Goal: Communication & Community: Answer question/provide support

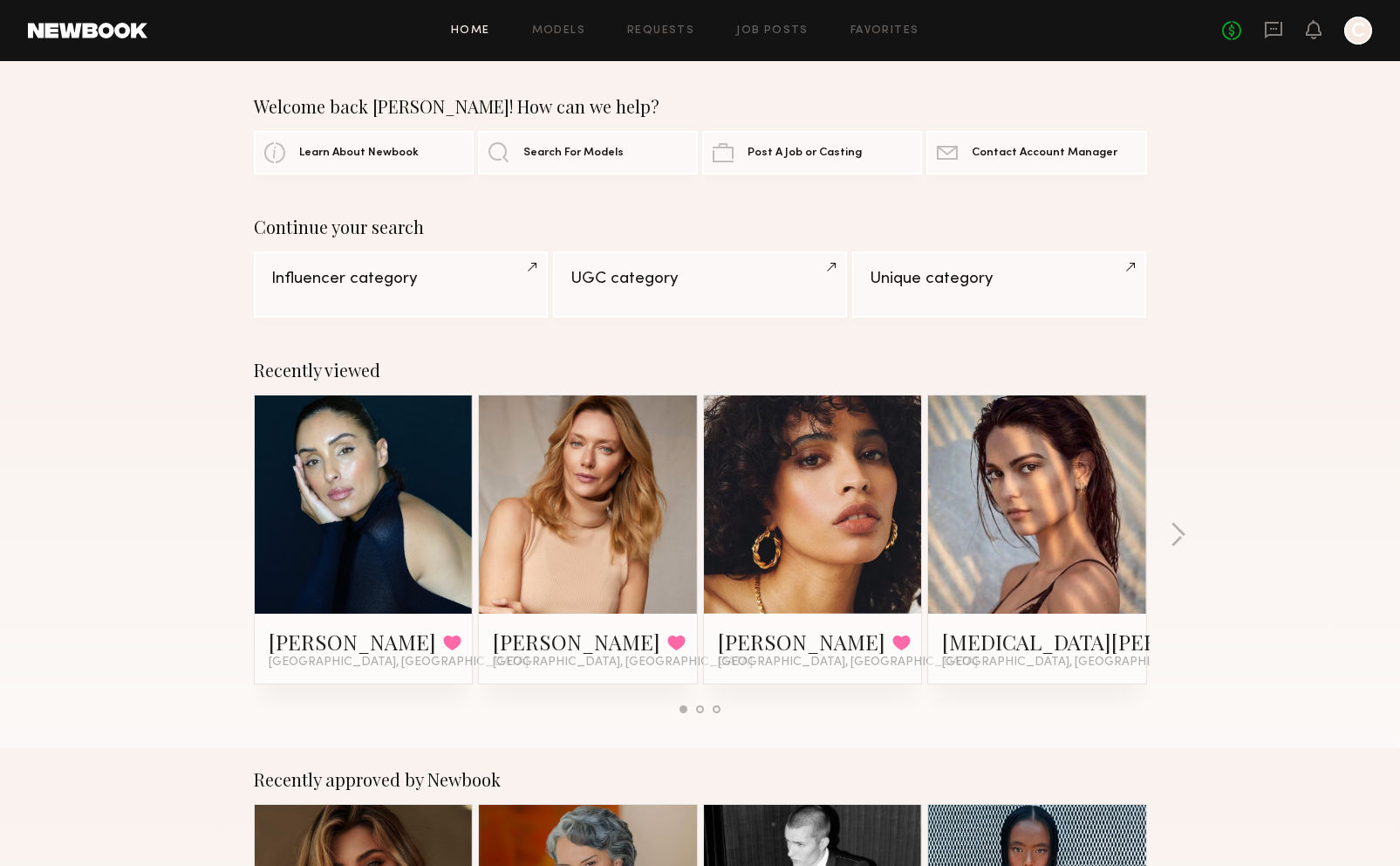
click at [1287, 14] on header "Home Models Requests Job Posts Favorites Sign Out No fees up to $5,000 C" at bounding box center [700, 30] width 1400 height 61
click at [1280, 25] on icon at bounding box center [1274, 30] width 17 height 16
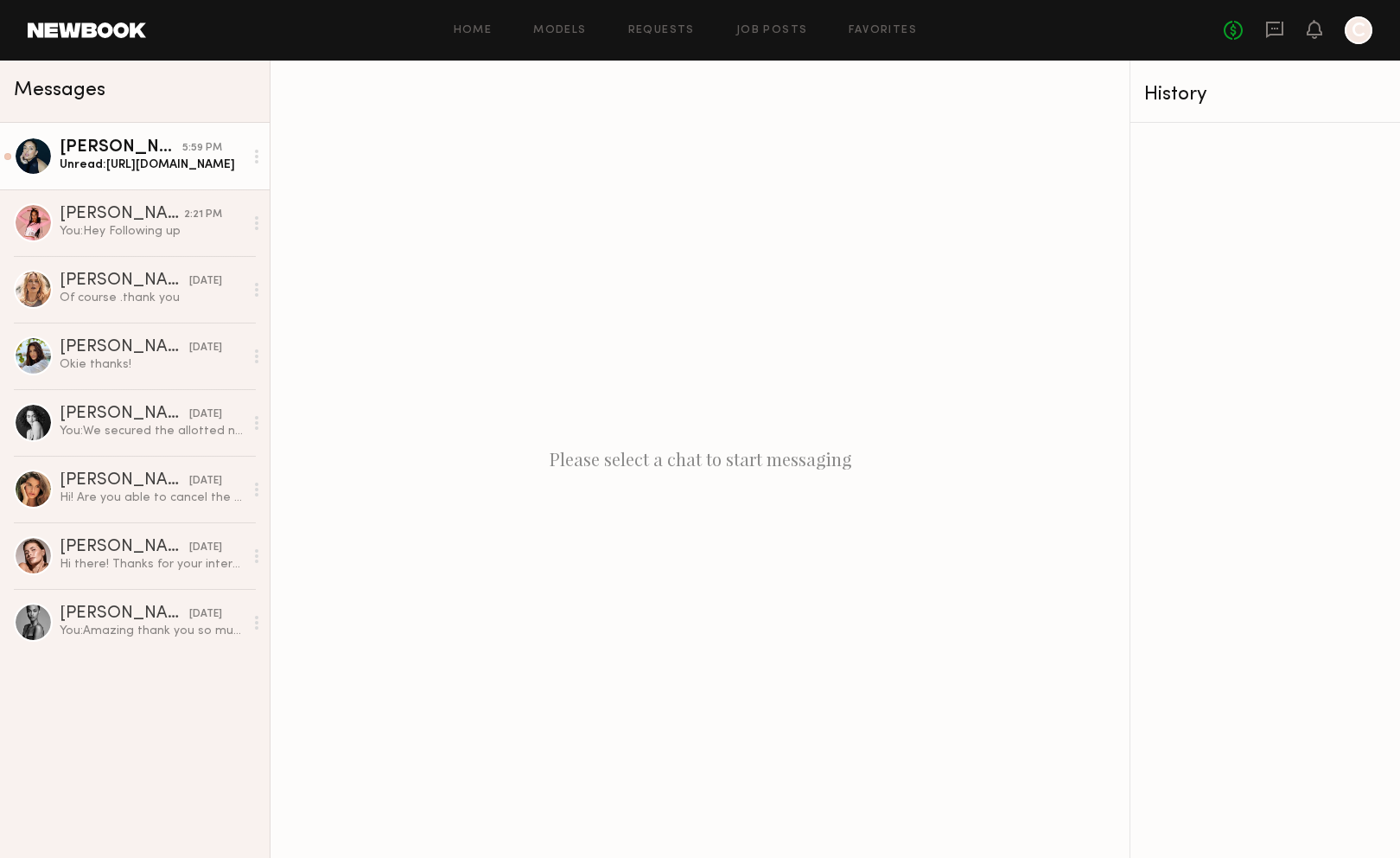
click at [119, 161] on div "Unread: [URL][DOMAIN_NAME]" at bounding box center [151, 164] width 184 height 16
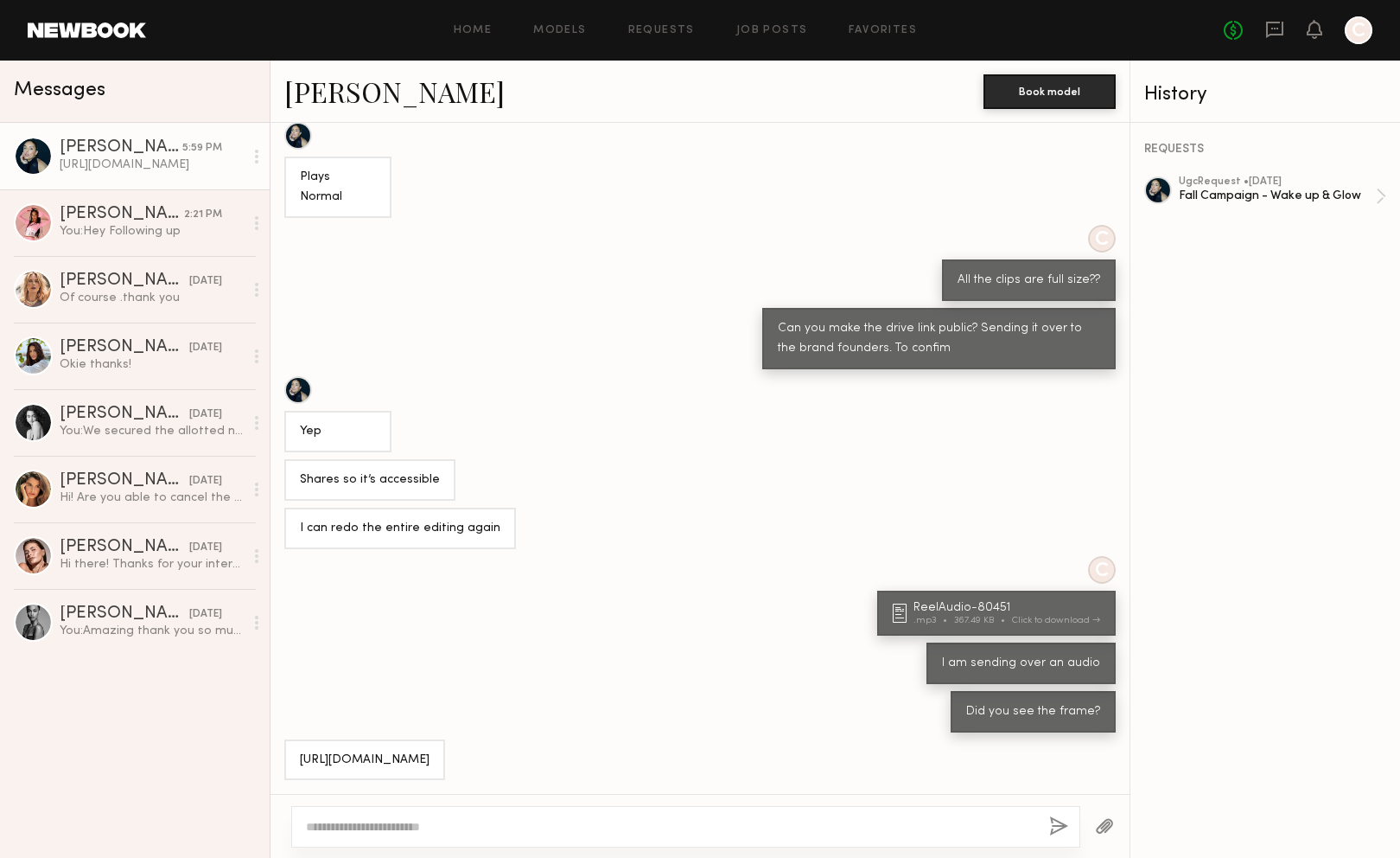
scroll to position [182, 0]
click at [430, 750] on div "[URL][DOMAIN_NAME]" at bounding box center [365, 760] width 130 height 20
click at [847, 814] on div at bounding box center [686, 826] width 789 height 41
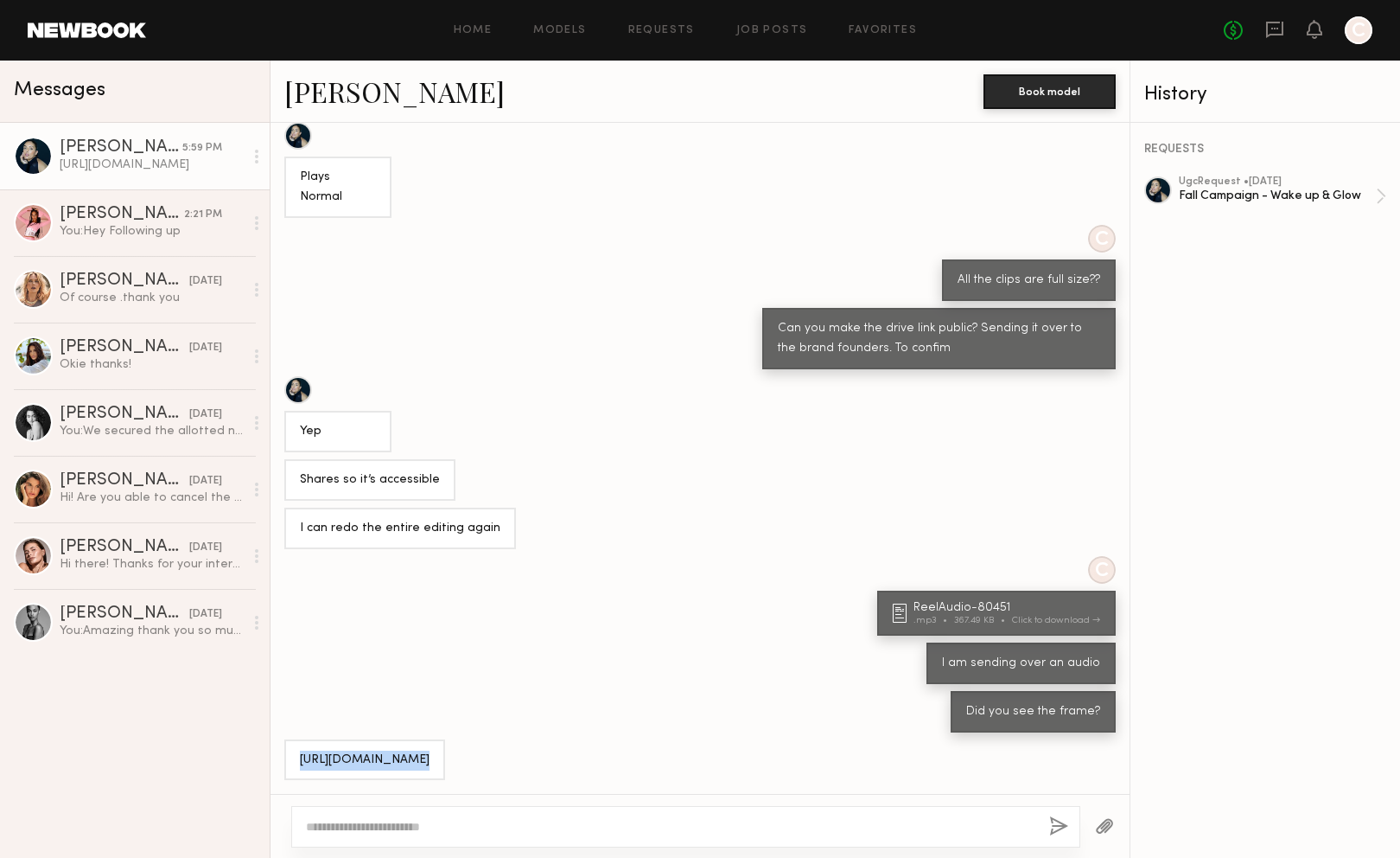
click at [846, 814] on div at bounding box center [686, 826] width 789 height 41
click at [813, 825] on textarea at bounding box center [670, 826] width 730 height 17
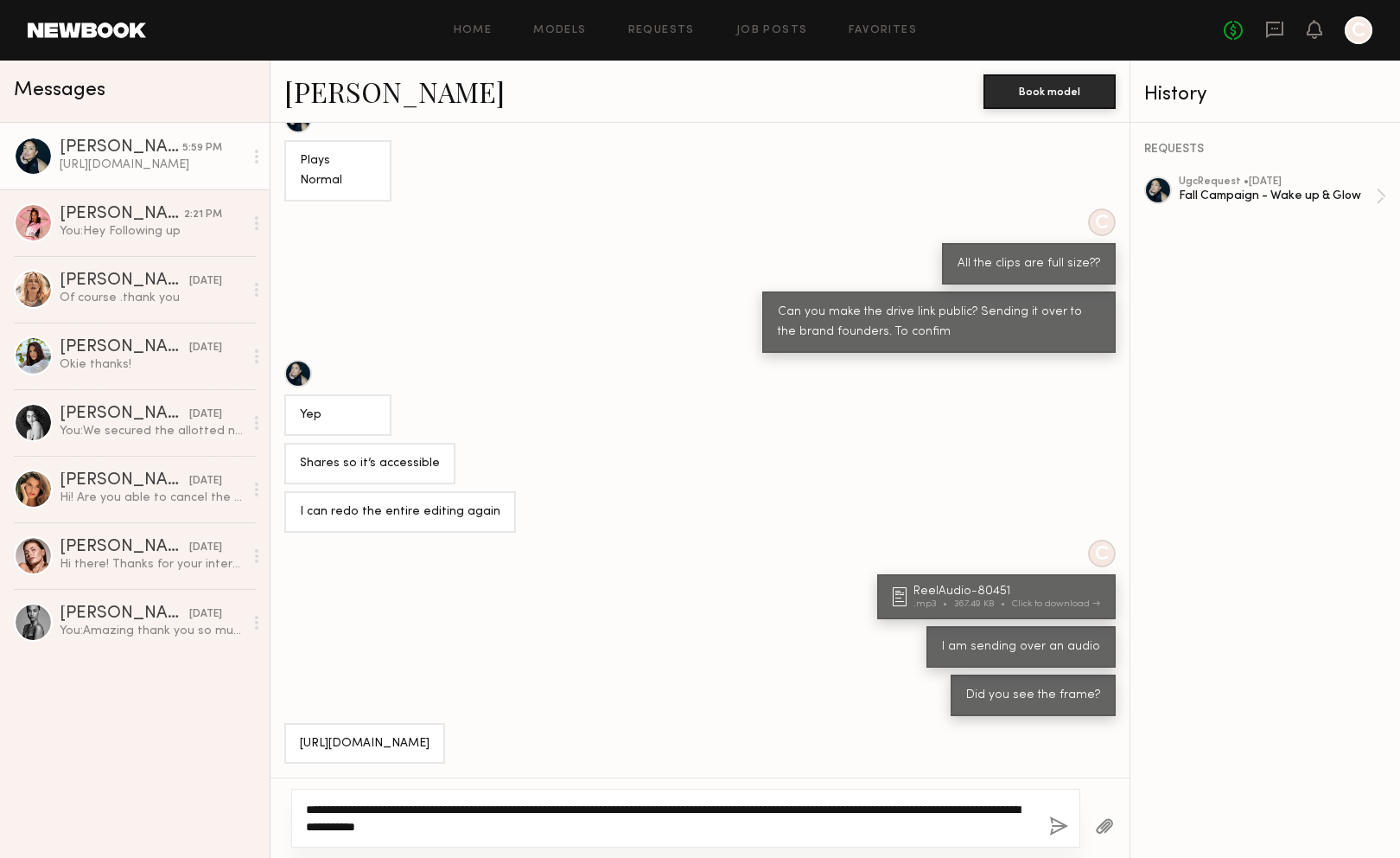
scroll to position [199, 0]
type textarea "**********"
click at [1044, 821] on div "**********" at bounding box center [686, 818] width 789 height 59
click at [1054, 826] on button "button" at bounding box center [1059, 826] width 19 height 22
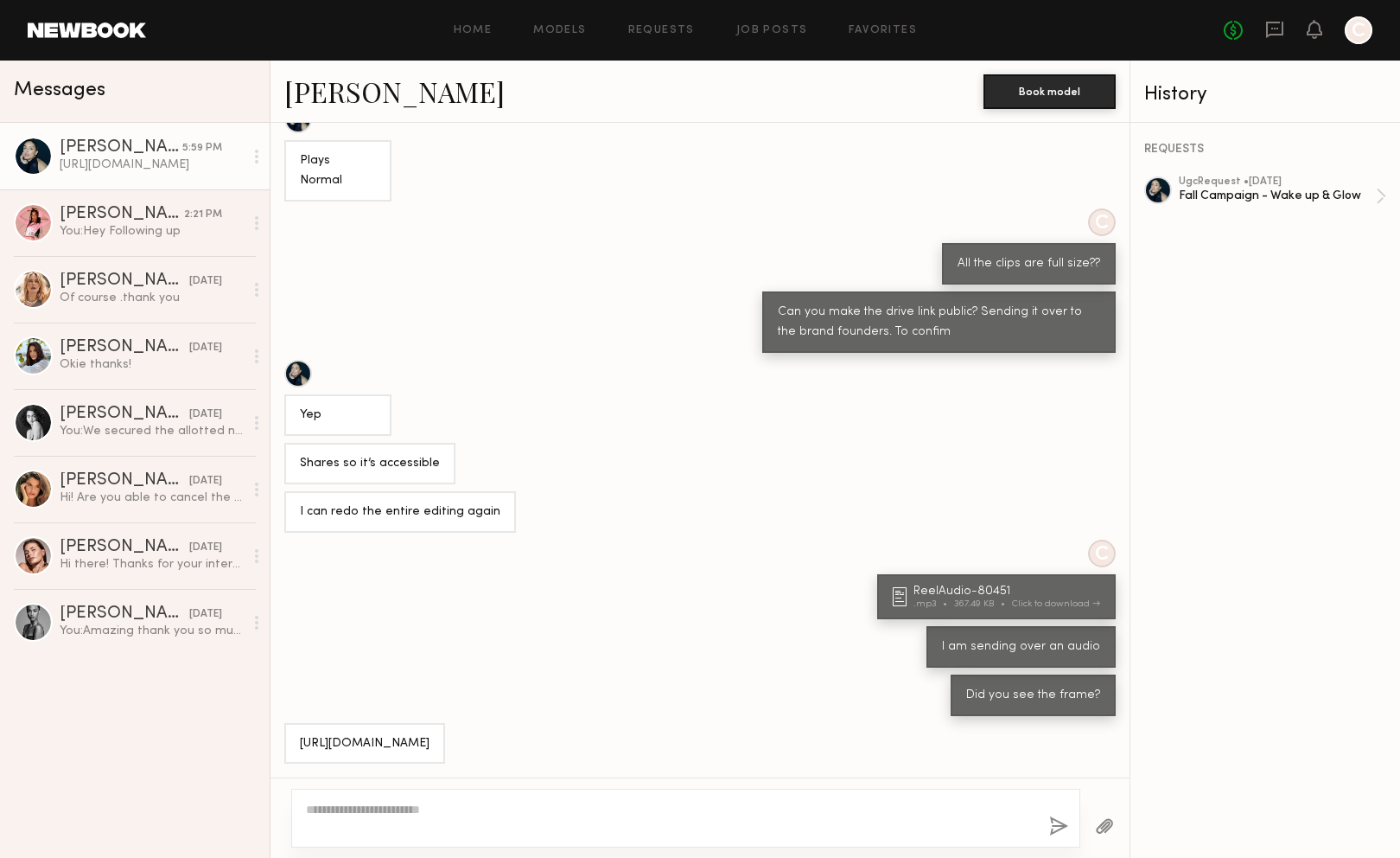
scroll to position [459, 0]
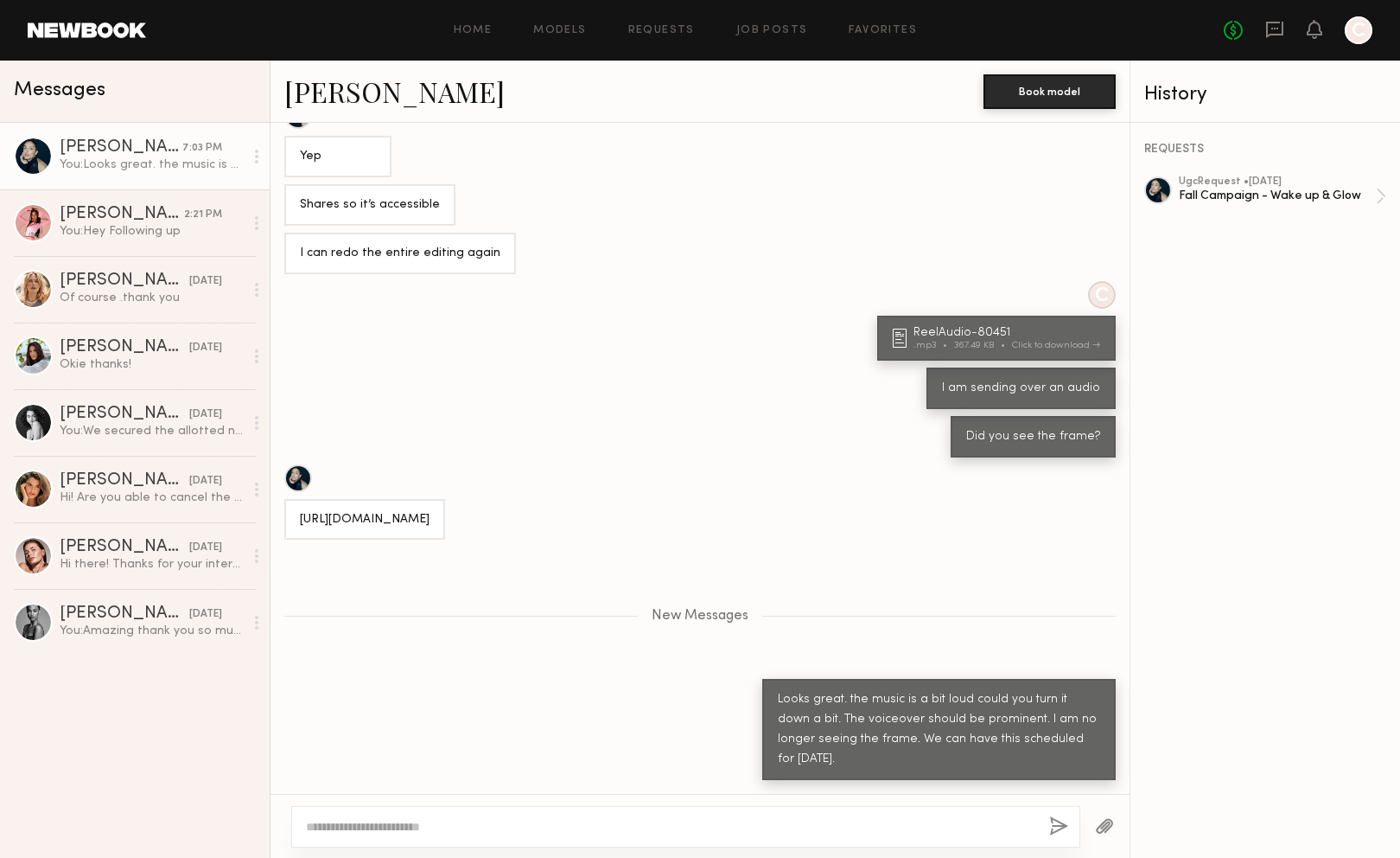
click at [806, 822] on textarea at bounding box center [670, 826] width 730 height 17
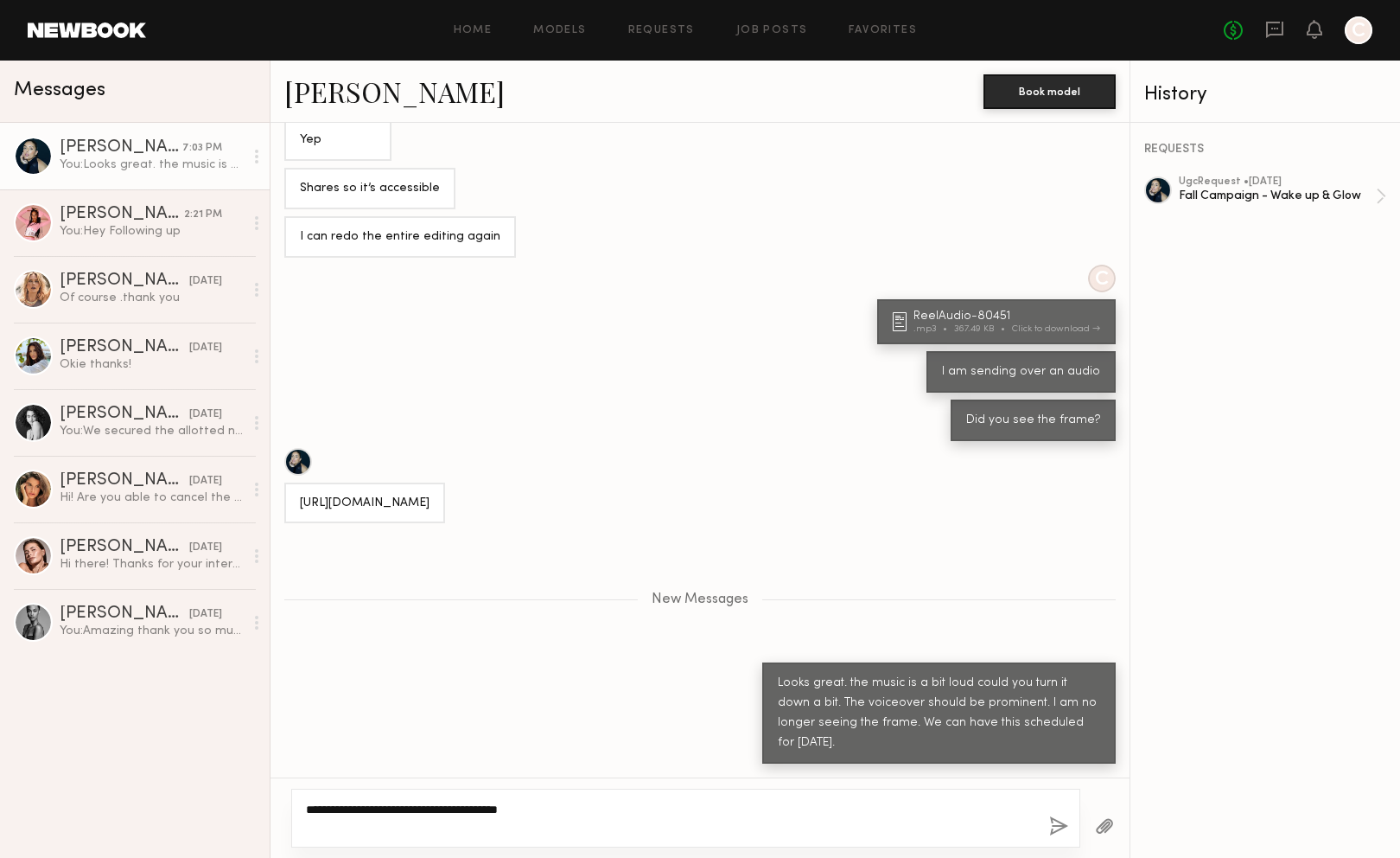
type textarea "**********"
click at [1050, 825] on button "button" at bounding box center [1059, 826] width 19 height 22
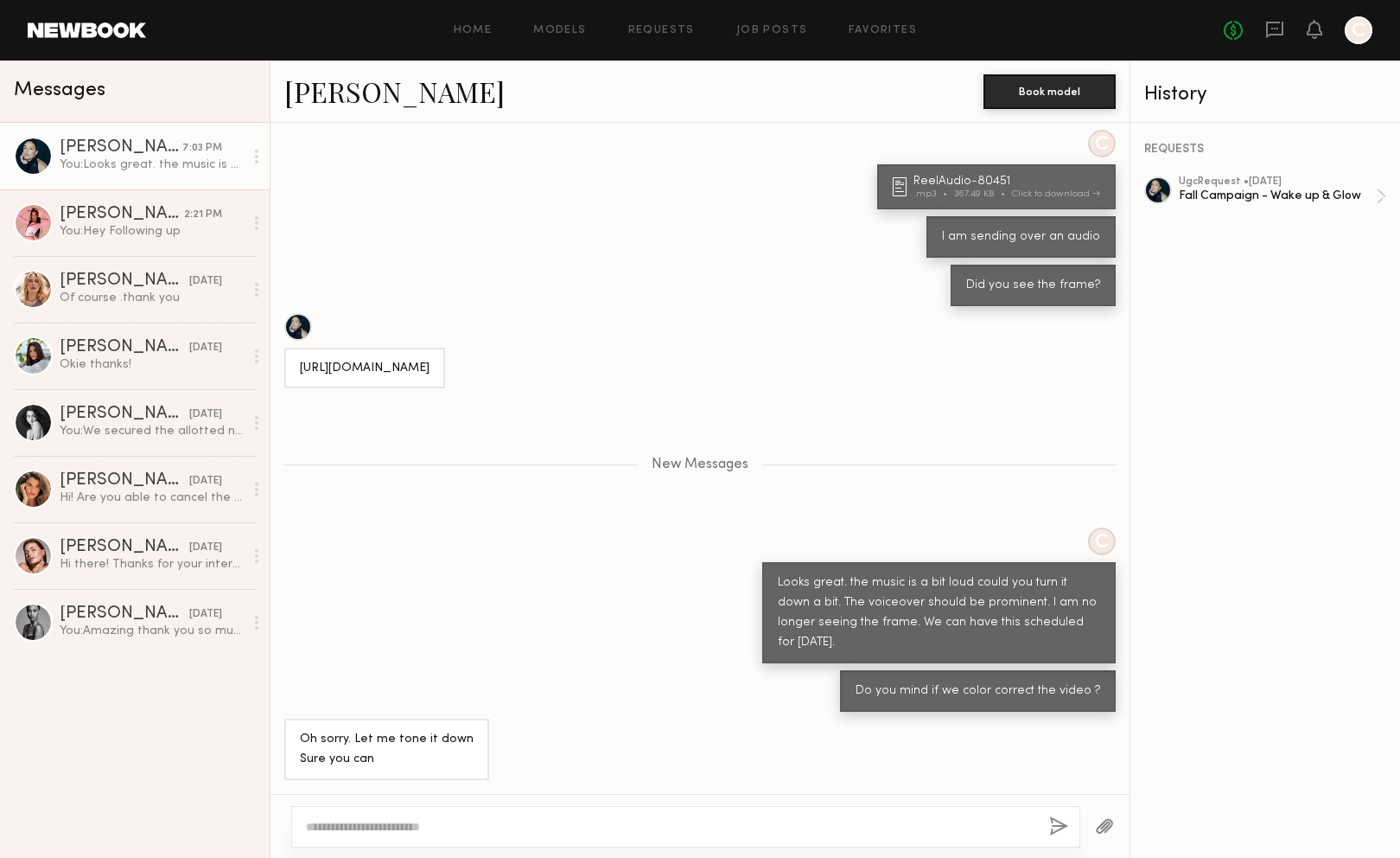
scroll to position [611, 0]
click at [618, 826] on textarea at bounding box center [670, 826] width 730 height 17
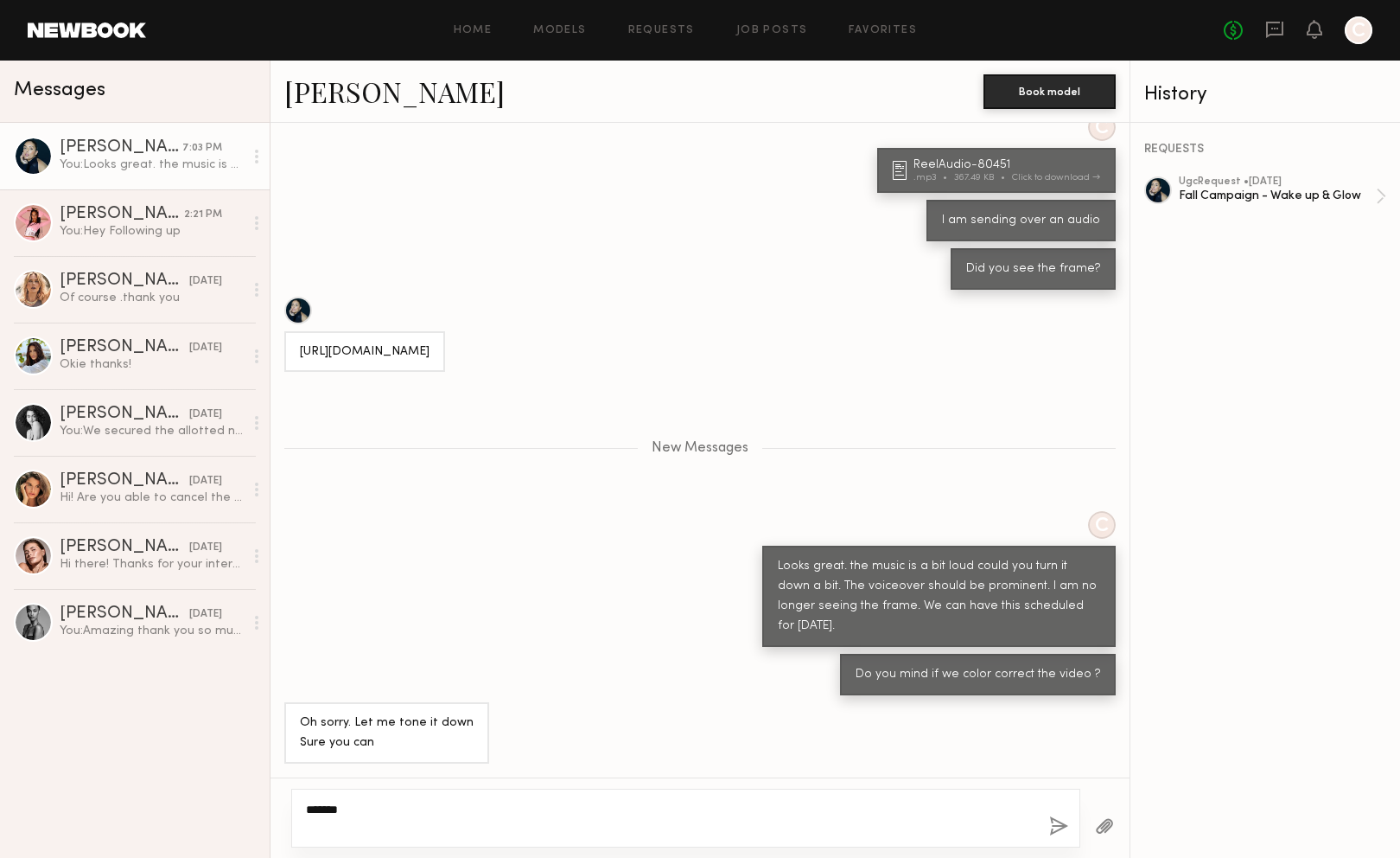
type textarea "******"
click at [1054, 818] on button "button" at bounding box center [1059, 826] width 19 height 22
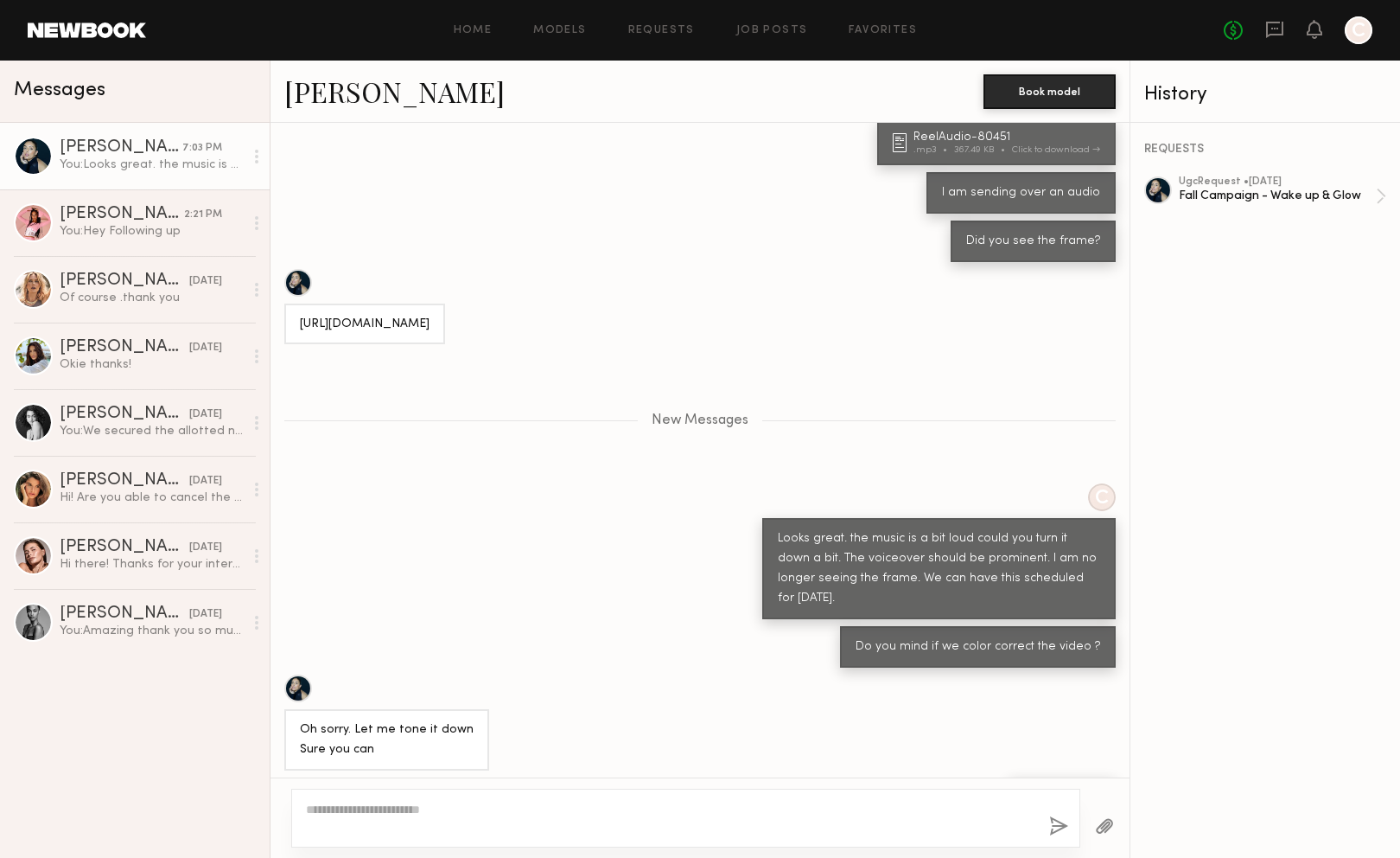
scroll to position [694, 0]
